Goal: Information Seeking & Learning: Learn about a topic

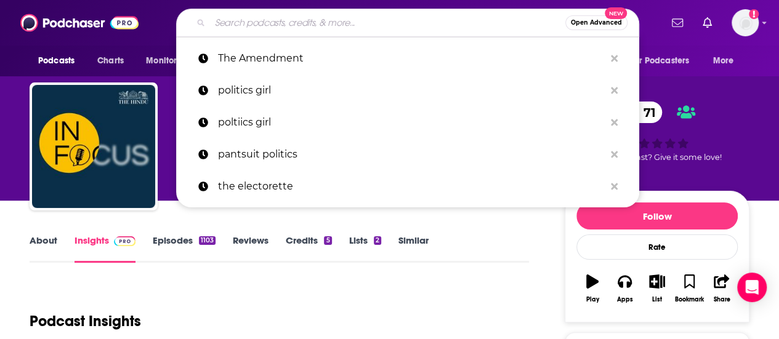
click at [328, 29] on input "Search podcasts, credits, & more..." at bounding box center [387, 23] width 355 height 20
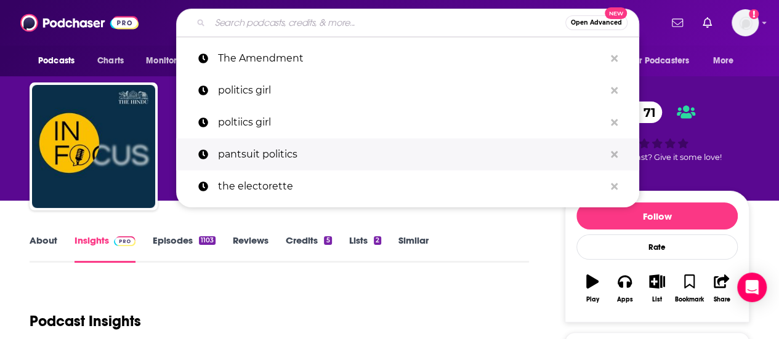
click at [266, 148] on p "pantsuit politics" at bounding box center [411, 155] width 387 height 32
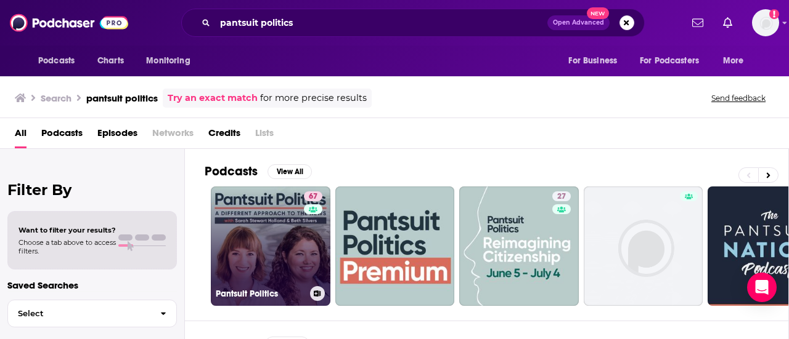
click at [281, 229] on link "67 Pantsuit Politics" at bounding box center [271, 247] width 120 height 120
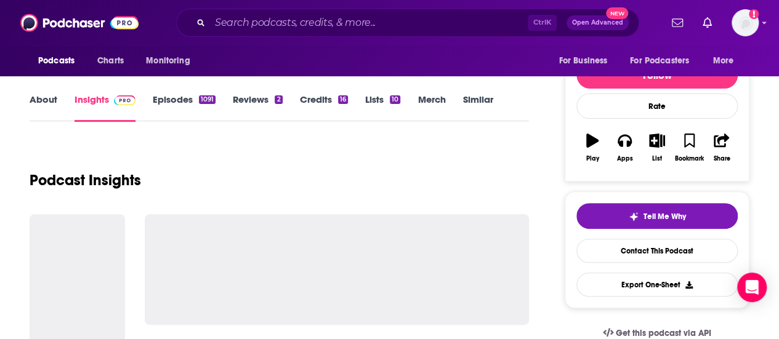
scroll to position [139, 0]
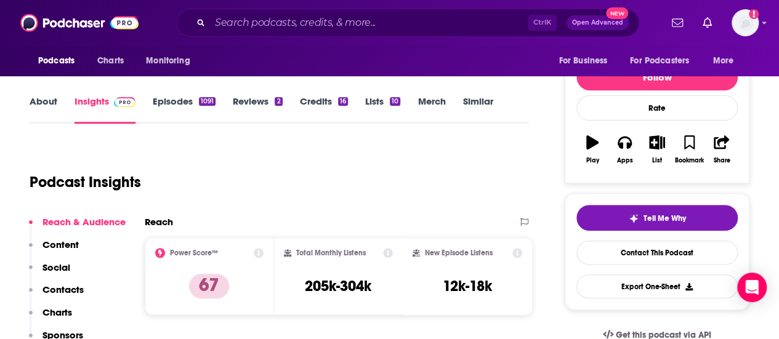
click at [177, 98] on link "Episodes 1091" at bounding box center [184, 109] width 63 height 28
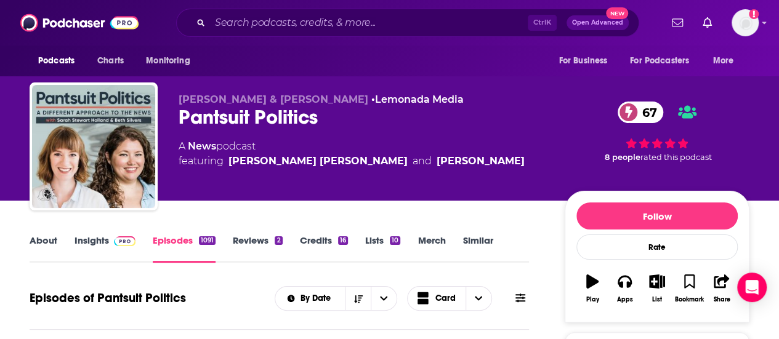
click at [51, 242] on link "About" at bounding box center [44, 249] width 28 height 28
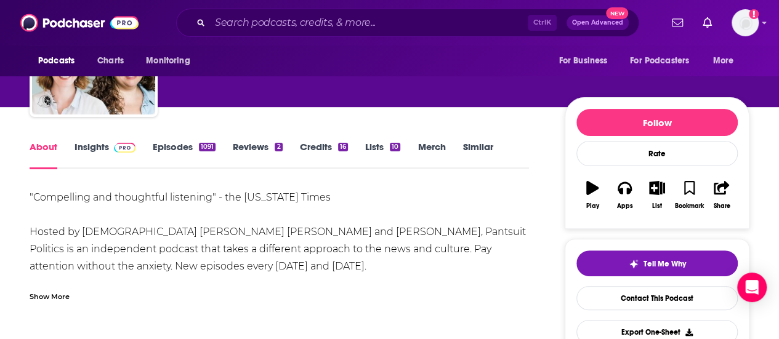
scroll to position [91, 0]
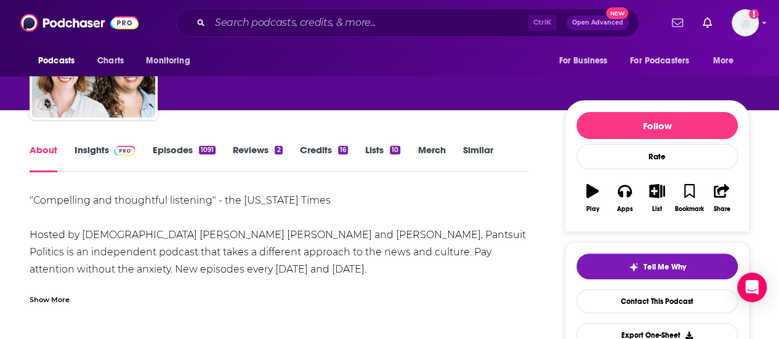
click at [114, 144] on span at bounding box center [125, 150] width 22 height 12
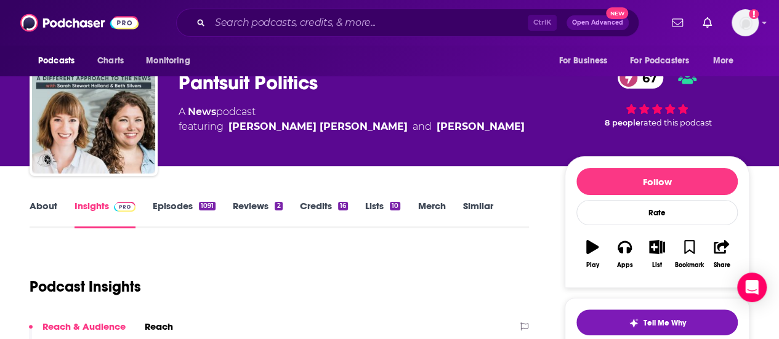
scroll to position [27, 0]
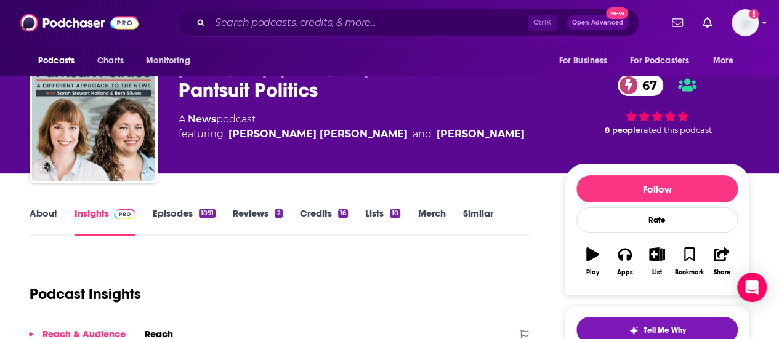
click at [174, 217] on link "Episodes 1091" at bounding box center [184, 222] width 63 height 28
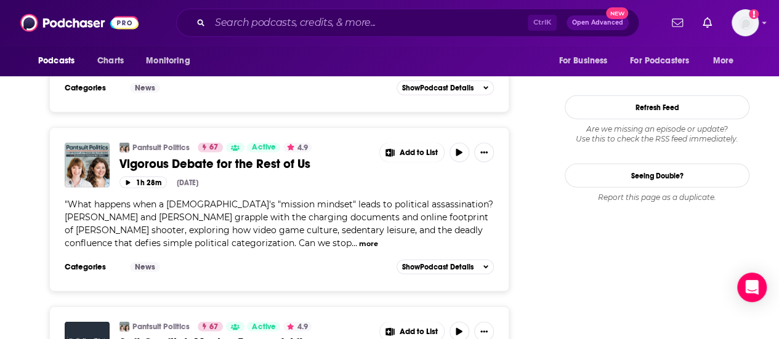
scroll to position [1592, 0]
click at [359, 238] on button "more" at bounding box center [368, 243] width 19 height 10
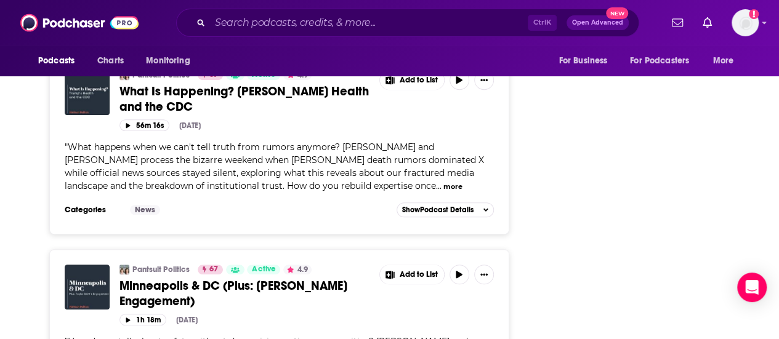
scroll to position [2747, 0]
click at [319, 25] on input "Search podcasts, credits, & more..." at bounding box center [369, 23] width 318 height 20
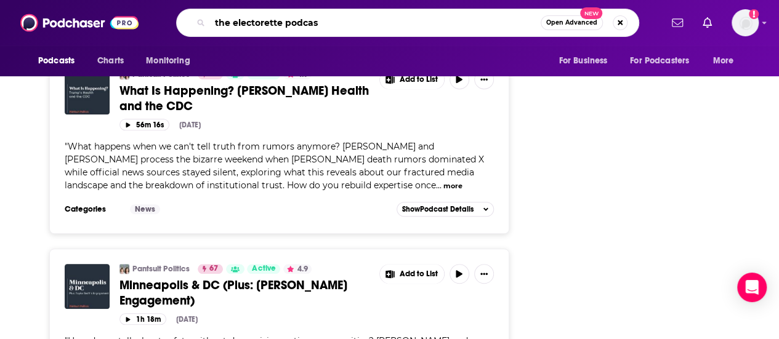
type input "the electorette podcast"
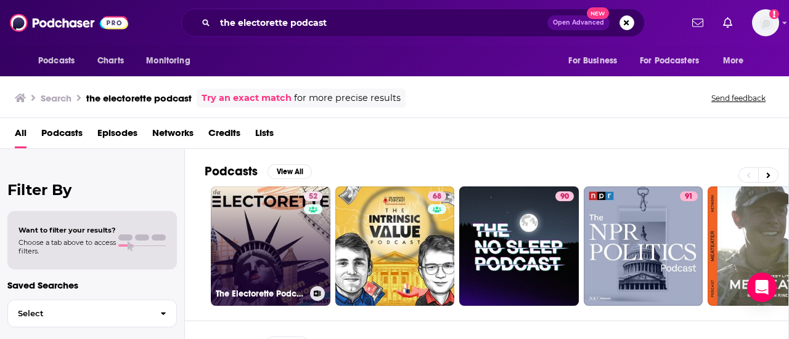
click at [285, 252] on link "52 The Electorette Podcast" at bounding box center [271, 247] width 120 height 120
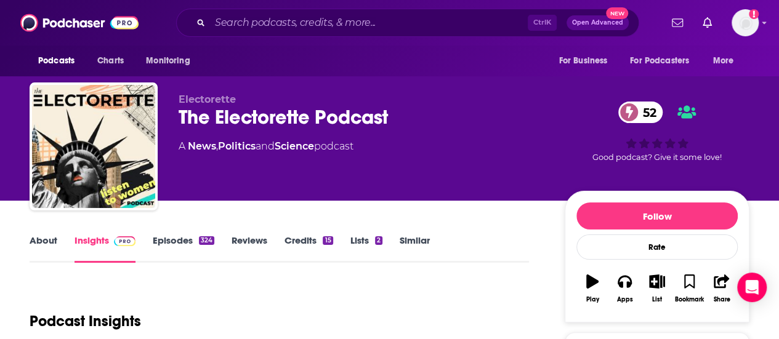
click at [169, 243] on link "Episodes 324" at bounding box center [184, 249] width 62 height 28
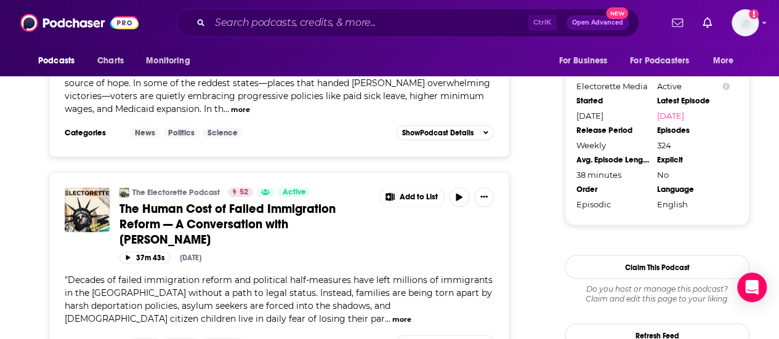
scroll to position [1166, 0]
